Goal: Transaction & Acquisition: Purchase product/service

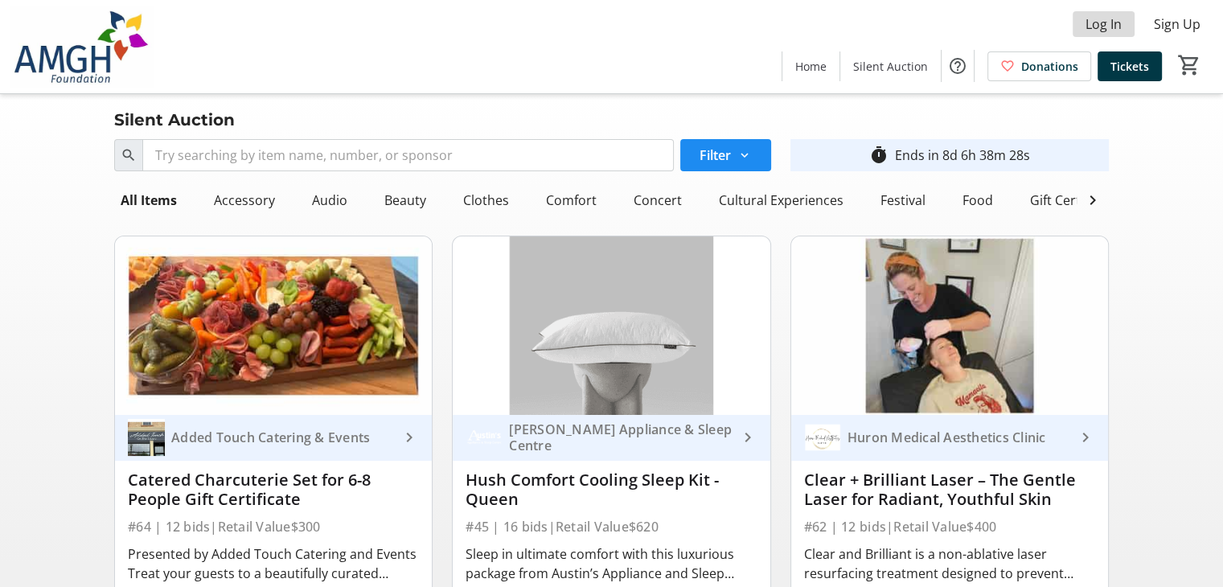
click at [1096, 27] on span "Log In" at bounding box center [1103, 23] width 36 height 19
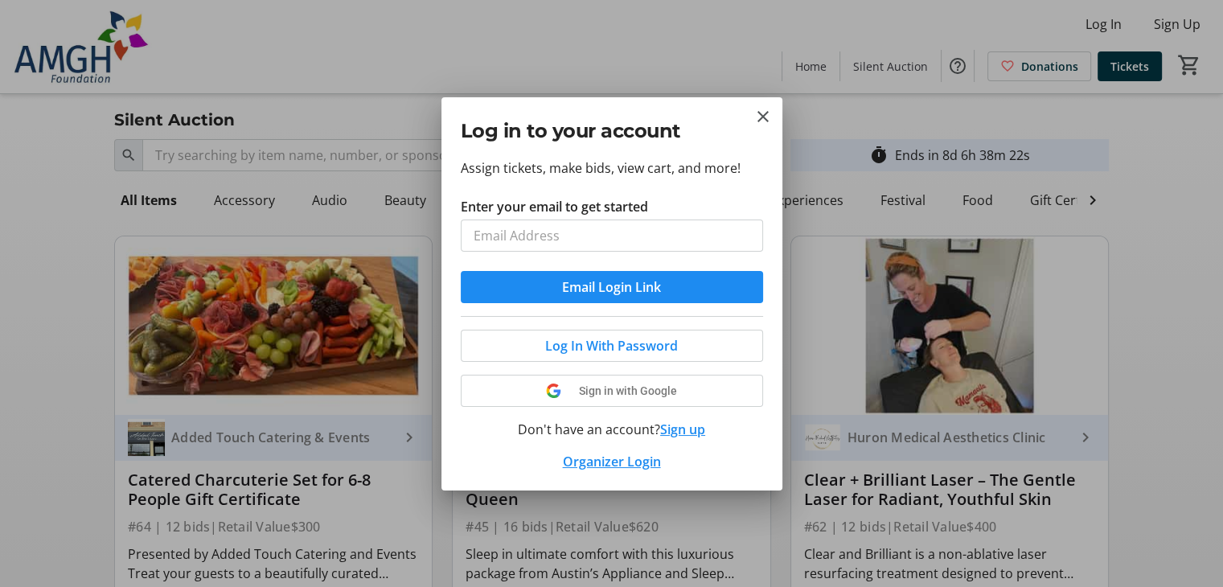
click at [565, 238] on input "Enter your email to get started" at bounding box center [612, 236] width 302 height 32
type input "[EMAIL_ADDRESS][DOMAIN_NAME]"
click at [602, 336] on span "Log In With Password" at bounding box center [611, 345] width 133 height 19
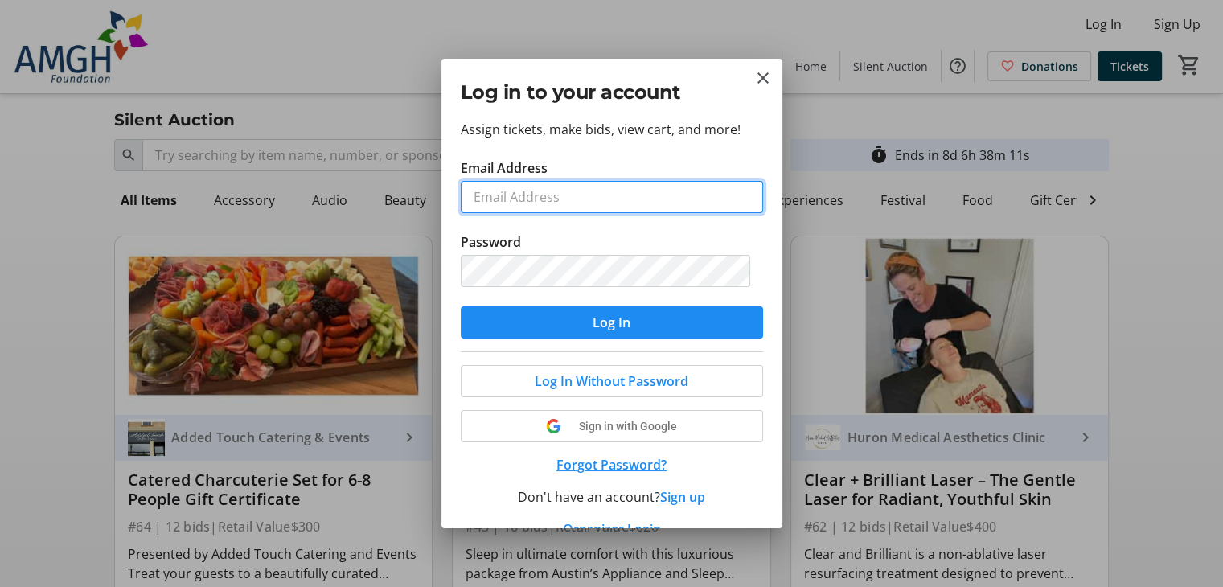
type input "[EMAIL_ADDRESS][DOMAIN_NAME]"
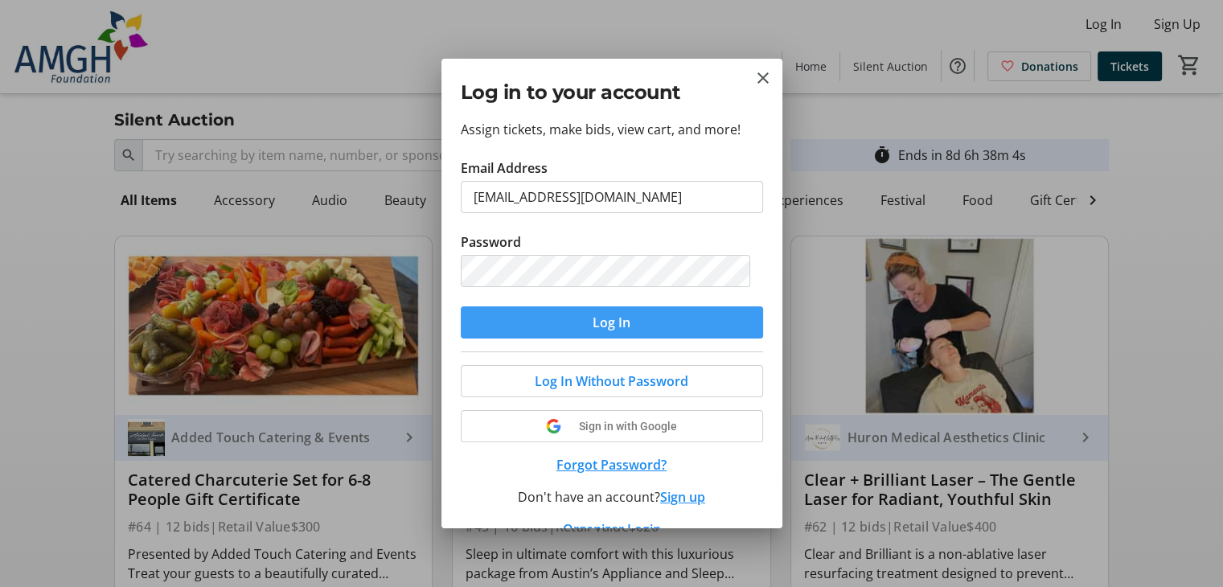
click at [616, 321] on span "Log In" at bounding box center [612, 322] width 38 height 19
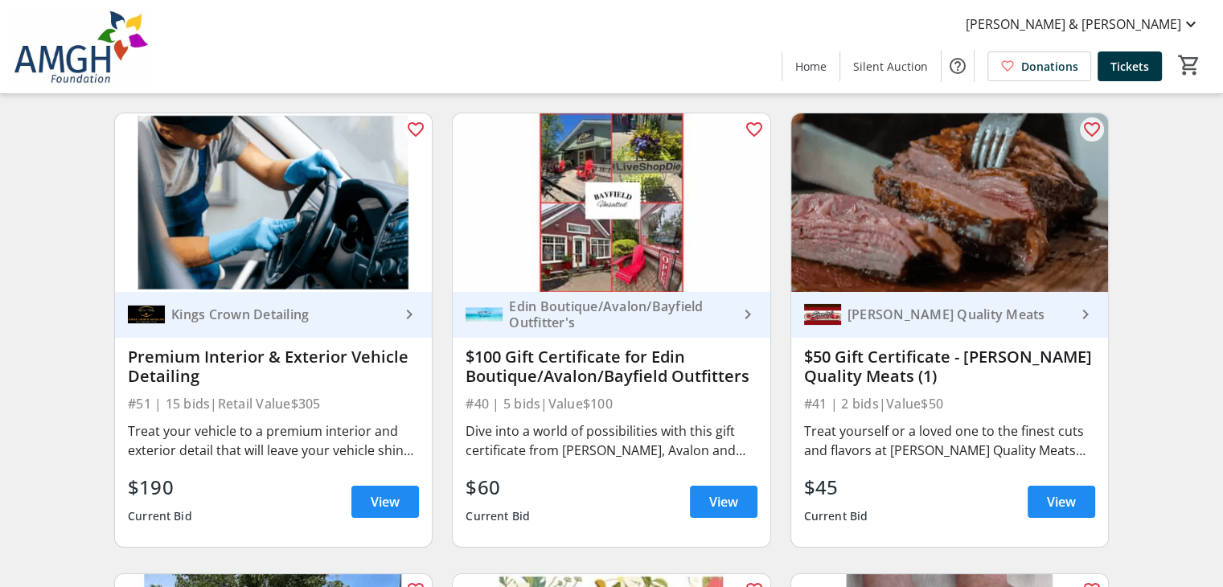
scroll to position [6111, 0]
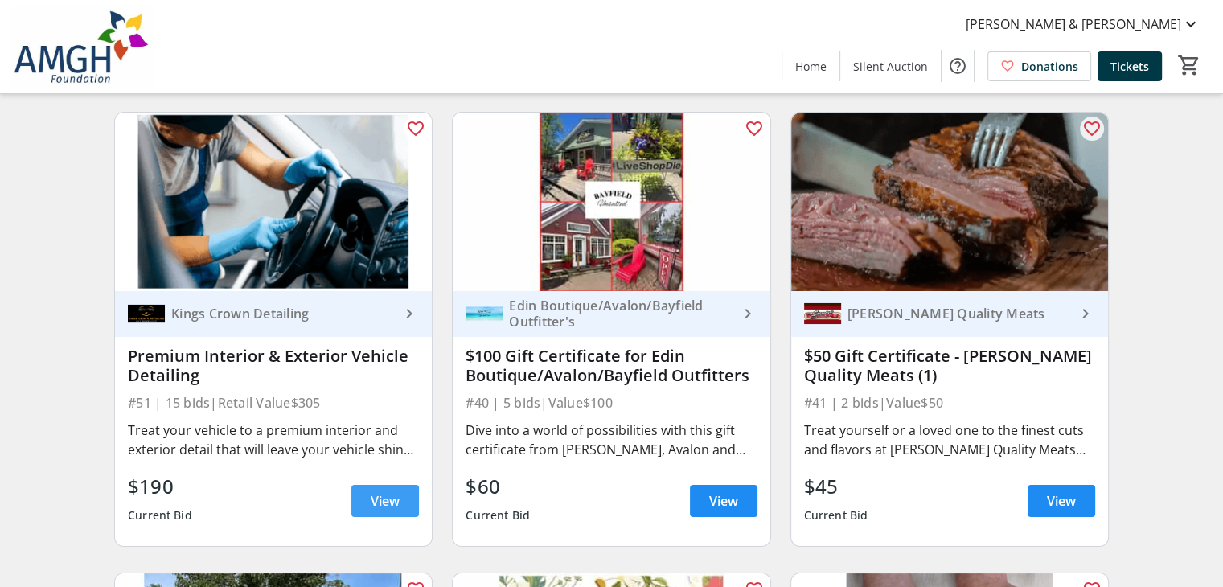
click at [377, 510] on span "View" at bounding box center [385, 500] width 29 height 19
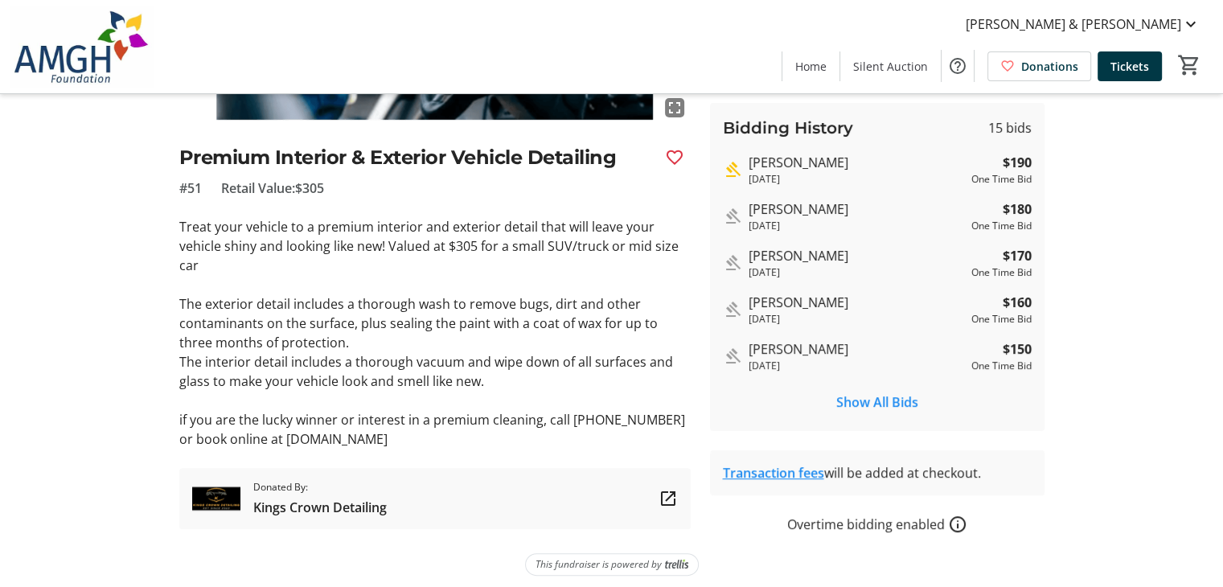
scroll to position [322, 0]
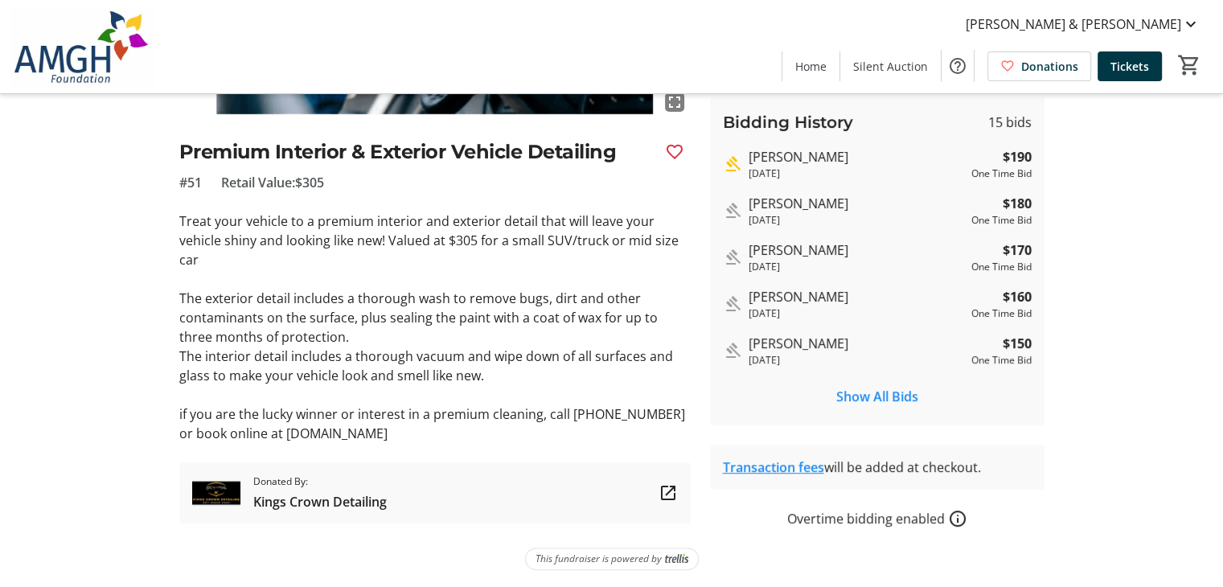
drag, startPoint x: 269, startPoint y: 429, endPoint x: 396, endPoint y: 435, distance: 127.2
click at [396, 435] on p "if you are the lucky winner or interest in a premium cleaning, call [PHONE_NUMB…" at bounding box center [434, 423] width 511 height 39
click at [408, 434] on p "if you are the lucky winner or interest in a premium cleaning, call [PHONE_NUMB…" at bounding box center [434, 423] width 511 height 39
click at [344, 445] on div "fullscreen Premium Interior & Exterior Vehicle Detailing #51 Retail Value: $305…" at bounding box center [434, 176] width 511 height 693
drag, startPoint x: 267, startPoint y: 429, endPoint x: 422, endPoint y: 435, distance: 155.3
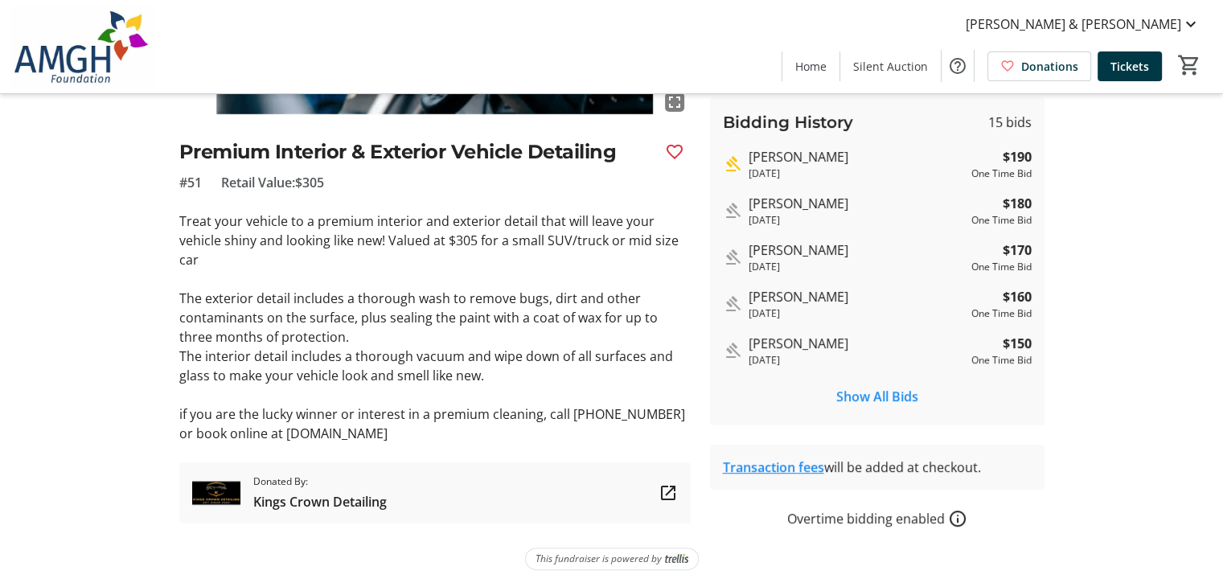
click at [422, 435] on p "if you are the lucky winner or interest in a premium cleaning, call [PHONE_NUMB…" at bounding box center [434, 423] width 511 height 39
copy p "[DOMAIN_NAME]"
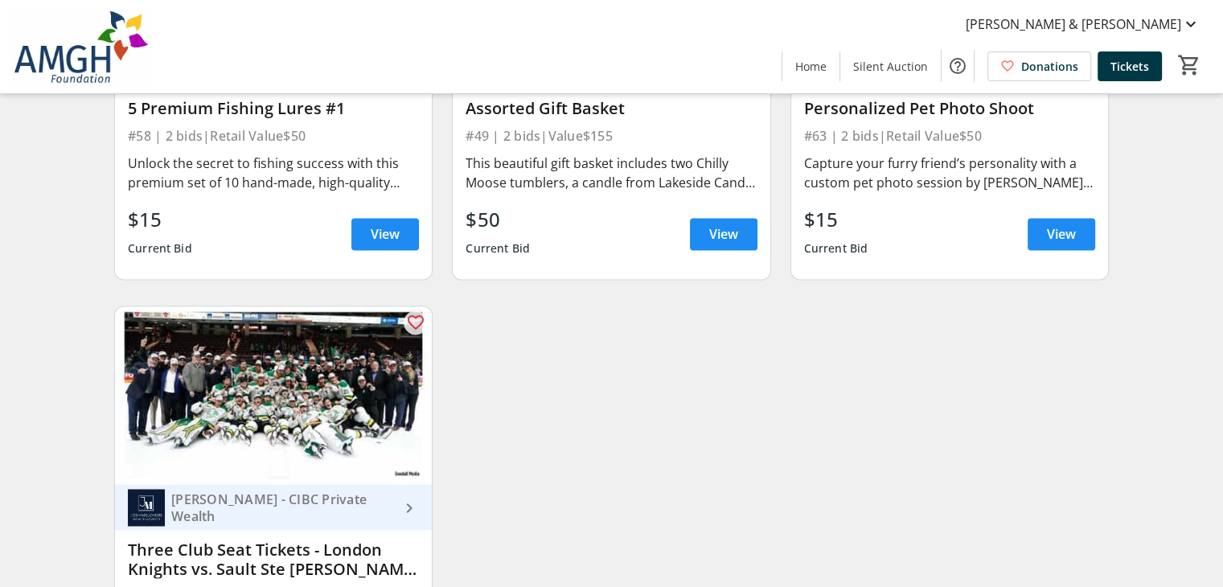
scroll to position [8871, 0]
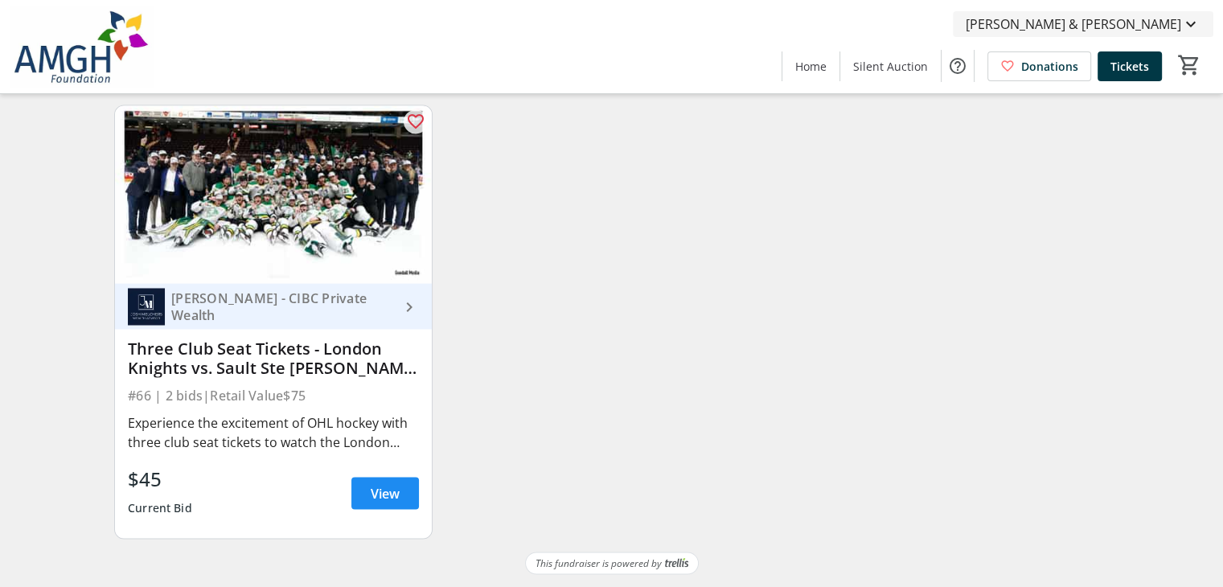
click at [1196, 22] on mat-icon at bounding box center [1190, 23] width 19 height 19
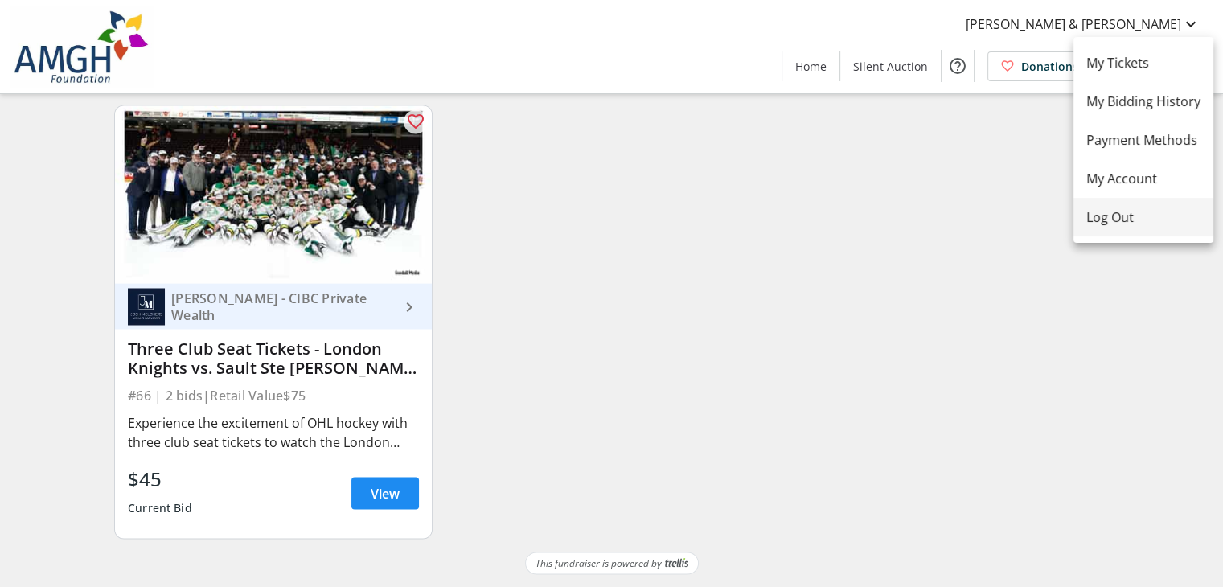
click at [1129, 210] on span "Log Out" at bounding box center [1143, 216] width 114 height 19
